Goal: Task Accomplishment & Management: Complete application form

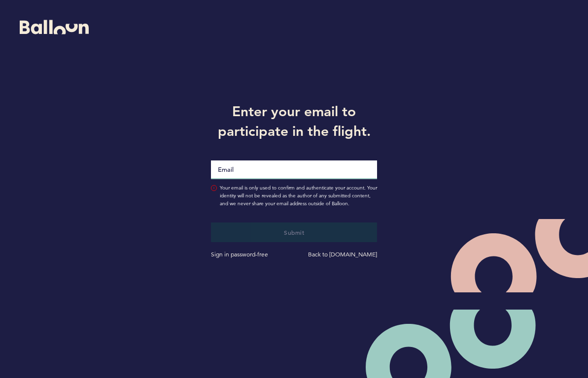
type input "[EMAIL_ADDRESS][DOMAIN_NAME]"
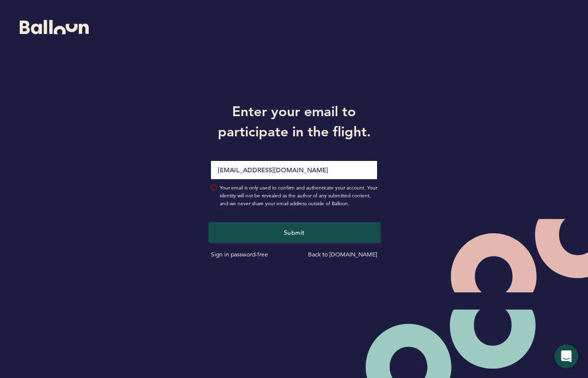
click at [277, 229] on button "Submit" at bounding box center [293, 232] width 171 height 20
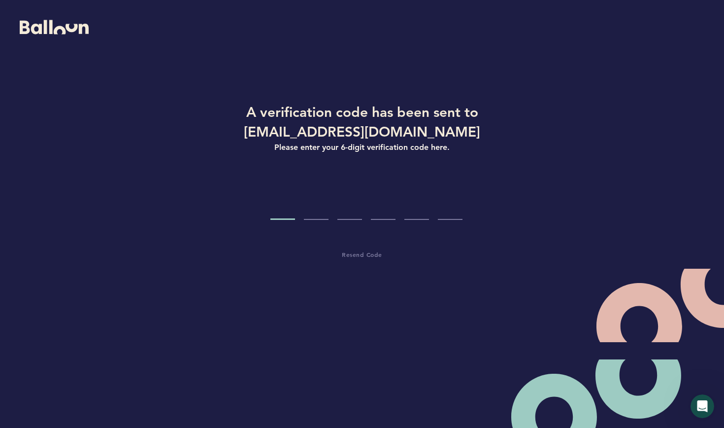
type input "5"
type input "7"
type input "6"
type input "4"
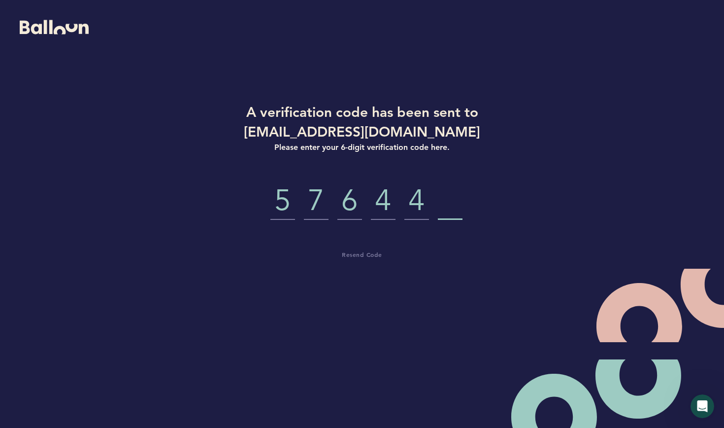
type input "2"
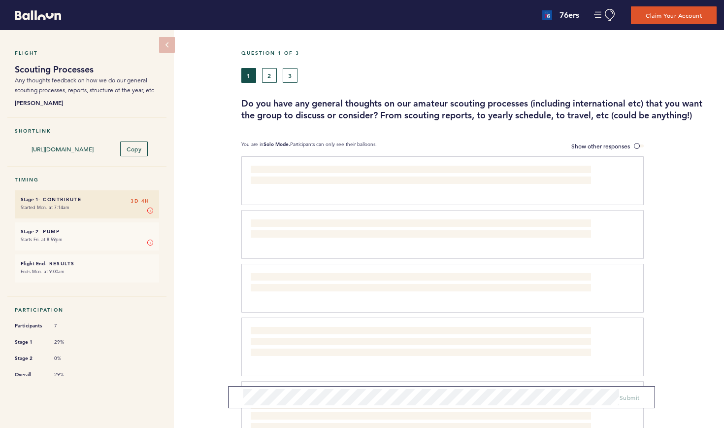
click at [262, 163] on div "Think we spend too much time trying to frame a prospect as a collection of thei…" at bounding box center [442, 180] width 402 height 49
click at [587, 143] on span "Show other responses" at bounding box center [600, 146] width 59 height 8
click at [0, 0] on input "Show other responses" at bounding box center [0, 0] width 0 height 0
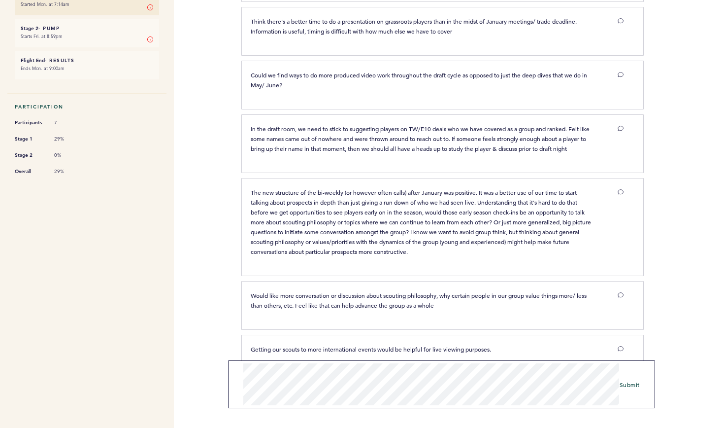
click at [587, 378] on span "Submit" at bounding box center [630, 384] width 20 height 8
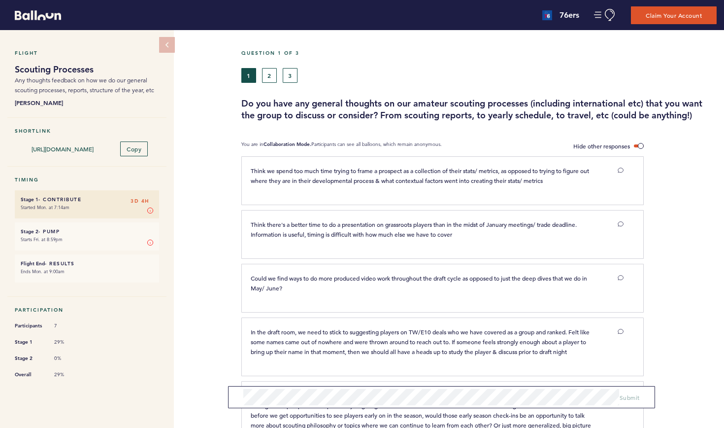
click at [269, 78] on button "2" at bounding box center [269, 75] width 15 height 15
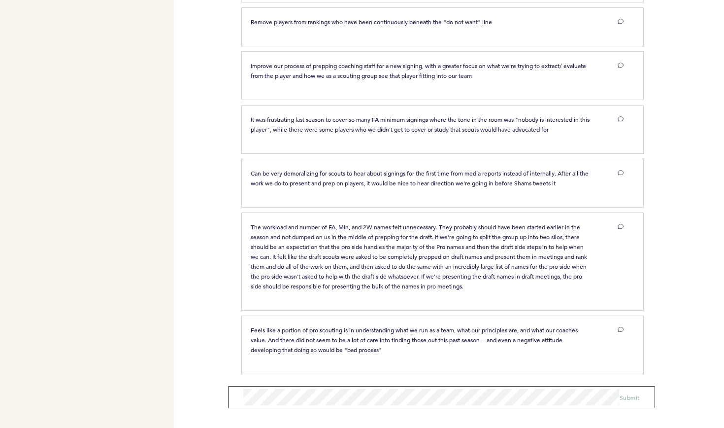
scroll to position [417, 0]
click at [587, 378] on span "Submit" at bounding box center [630, 391] width 20 height 8
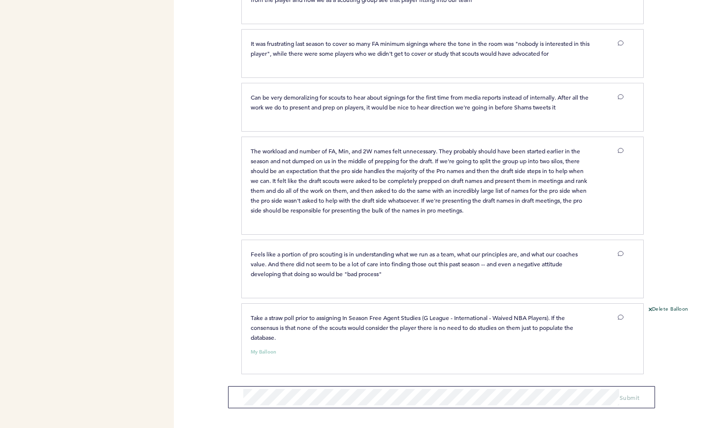
scroll to position [493, 0]
click at [587, 378] on span "Submit" at bounding box center [630, 387] width 20 height 8
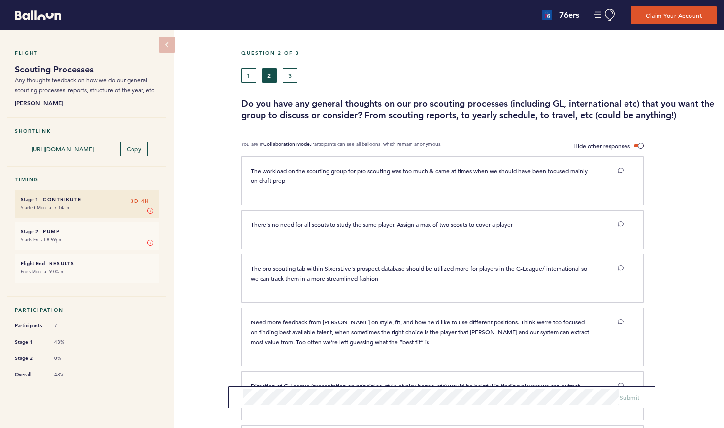
scroll to position [0, 0]
click at [291, 75] on button "3" at bounding box center [290, 75] width 15 height 15
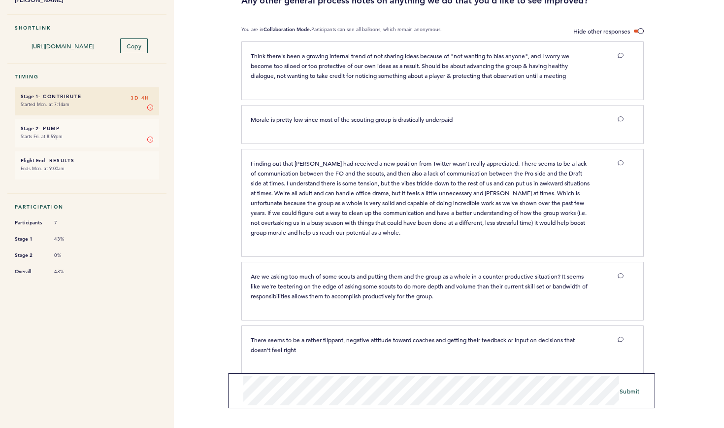
click at [587, 378] on span "Submit" at bounding box center [630, 391] width 20 height 8
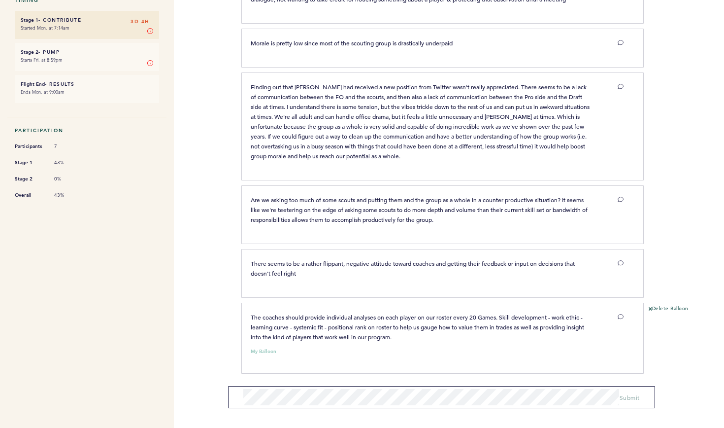
scroll to position [179, 0]
click at [587, 378] on span "Submit" at bounding box center [630, 394] width 20 height 8
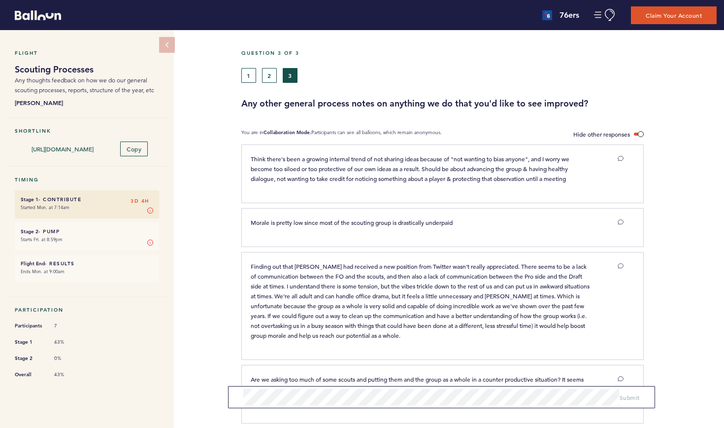
scroll to position [0, 0]
click at [251, 74] on button "1" at bounding box center [248, 75] width 15 height 15
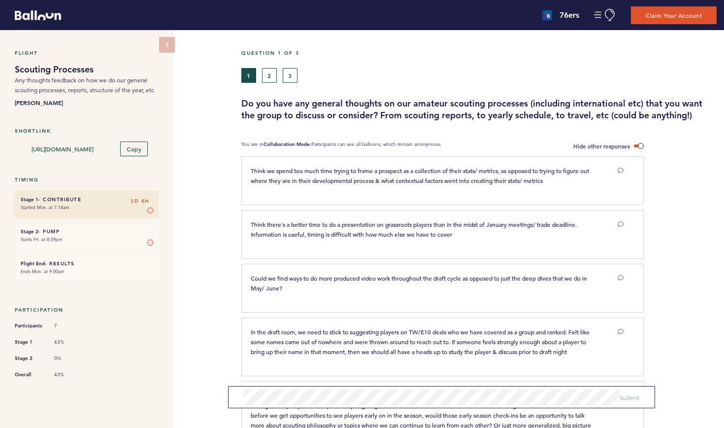
click at [285, 74] on button "3" at bounding box center [290, 75] width 15 height 15
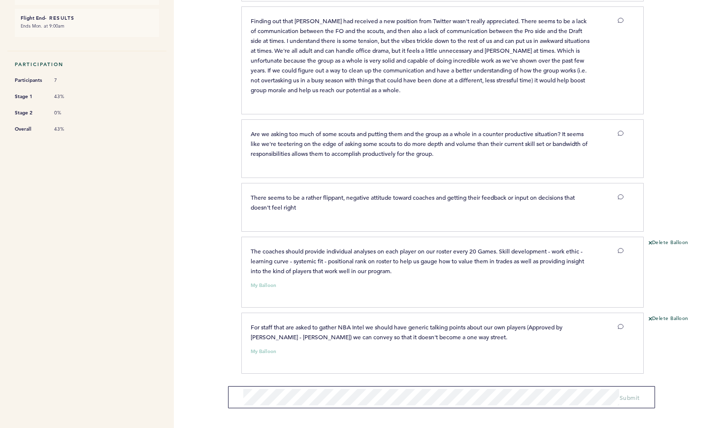
scroll to position [245, 0]
click at [587, 378] on span "Submit" at bounding box center [630, 394] width 20 height 8
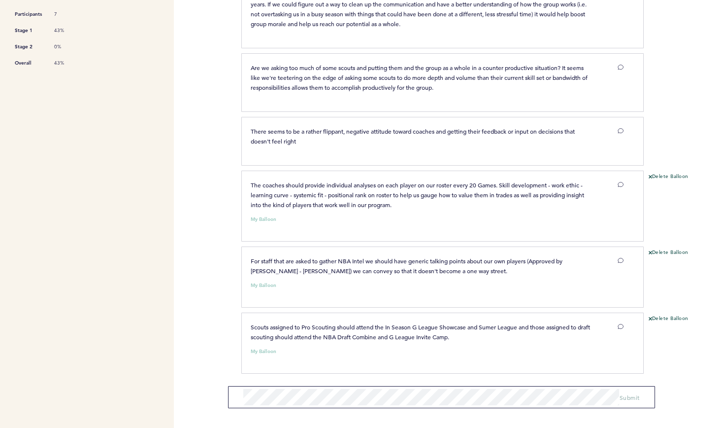
scroll to position [311, 0]
click at [587, 378] on span "Submit" at bounding box center [630, 391] width 20 height 8
click at [180, 231] on div "Flight Scouting Processes Any thoughts feedback on how we do our general scouti…" at bounding box center [90, 111] width 181 height 785
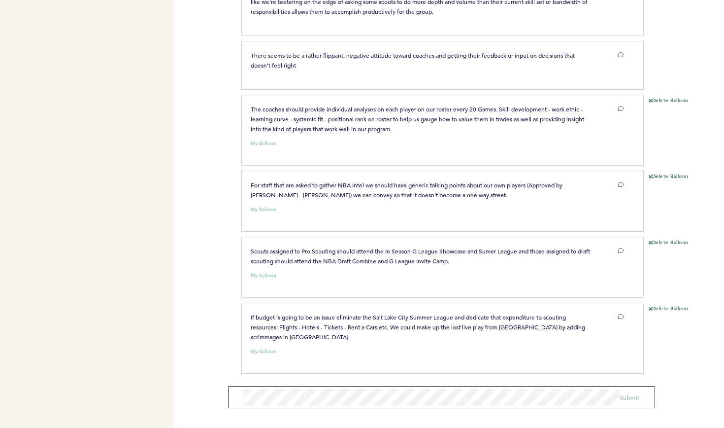
scroll to position [387, 0]
